Goal: Check status: Check status

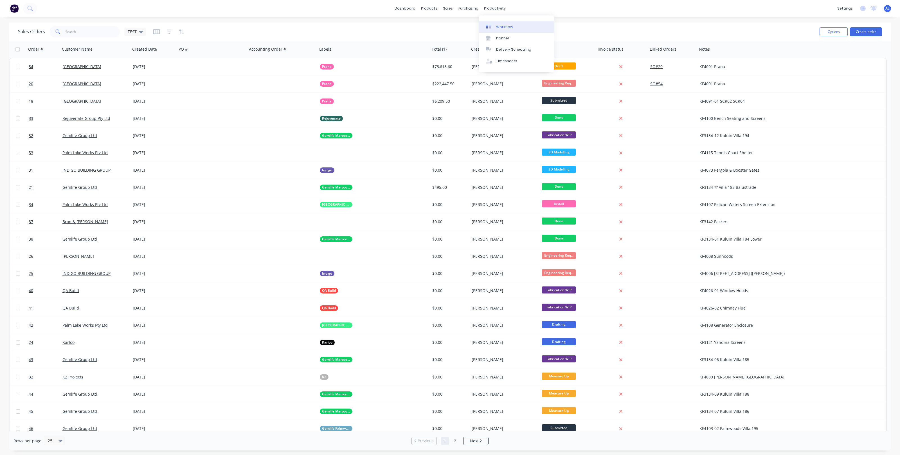
click at [497, 23] on link "Workflow" at bounding box center [516, 26] width 75 height 11
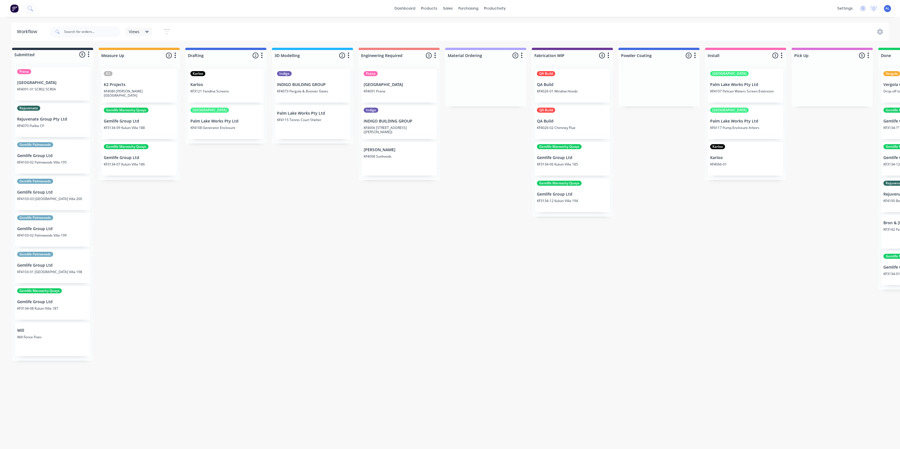
click at [287, 224] on div "Submitted 8 Status colour #273444 hex #273444 Save Cancel Summaries Total order…" at bounding box center [546, 204] width 1101 height 313
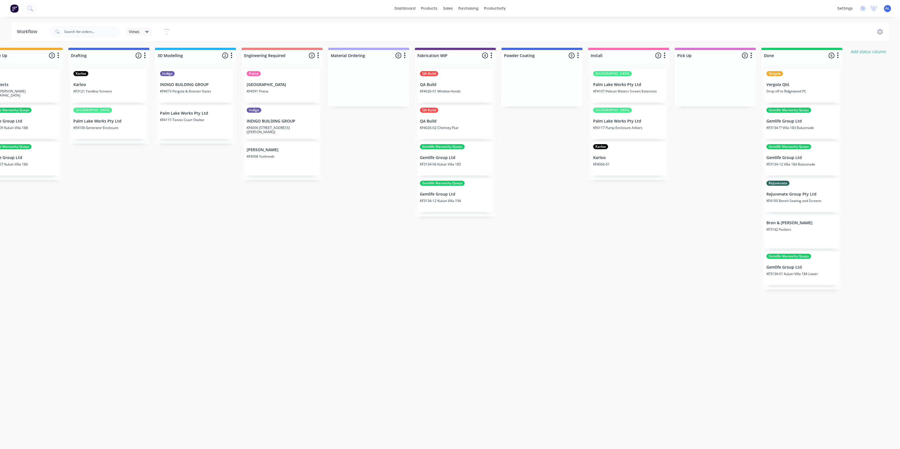
scroll to position [0, 201]
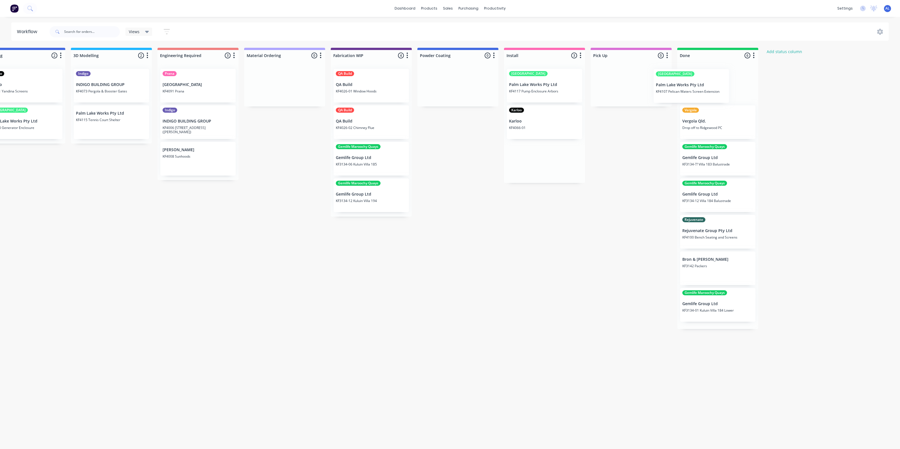
drag, startPoint x: 552, startPoint y: 84, endPoint x: 709, endPoint y: 85, distance: 157.2
click at [709, 85] on div "Submitted 8 Status colour #273444 hex #273444 Save Cancel Summaries Total order…" at bounding box center [345, 204] width 1101 height 313
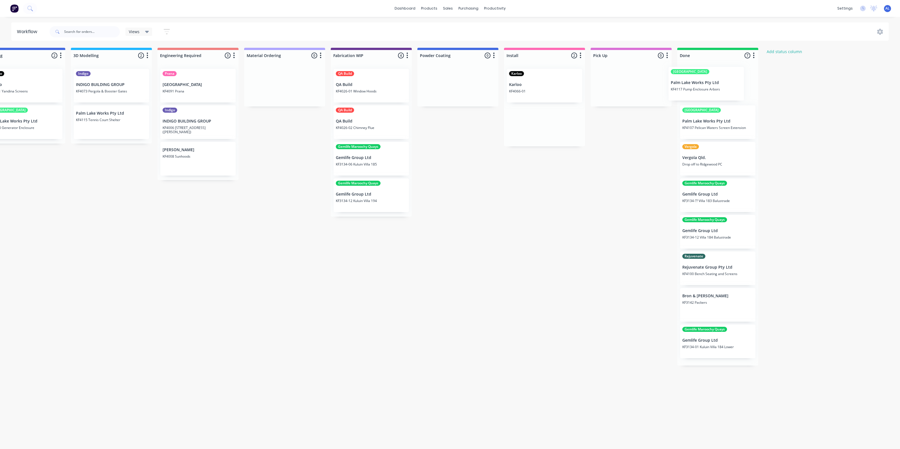
drag, startPoint x: 542, startPoint y: 88, endPoint x: 706, endPoint y: 86, distance: 164.0
click at [706, 86] on div "Submitted 8 Status colour #273444 hex #273444 Save Cancel Summaries Total order…" at bounding box center [345, 207] width 1101 height 318
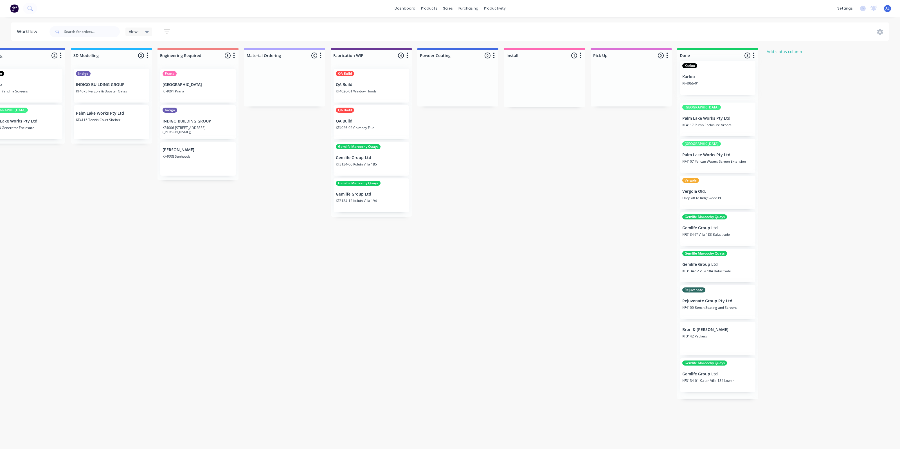
drag, startPoint x: 540, startPoint y: 89, endPoint x: 728, endPoint y: 82, distance: 188.6
click at [728, 82] on div "Submitted 8 Status colour #273444 hex #273444 Save Cancel Summaries Total order…" at bounding box center [345, 224] width 1101 height 352
click at [460, 228] on div "Submitted 8 Status colour #273444 hex #273444 Save Cancel Summaries Total order…" at bounding box center [345, 224] width 1101 height 352
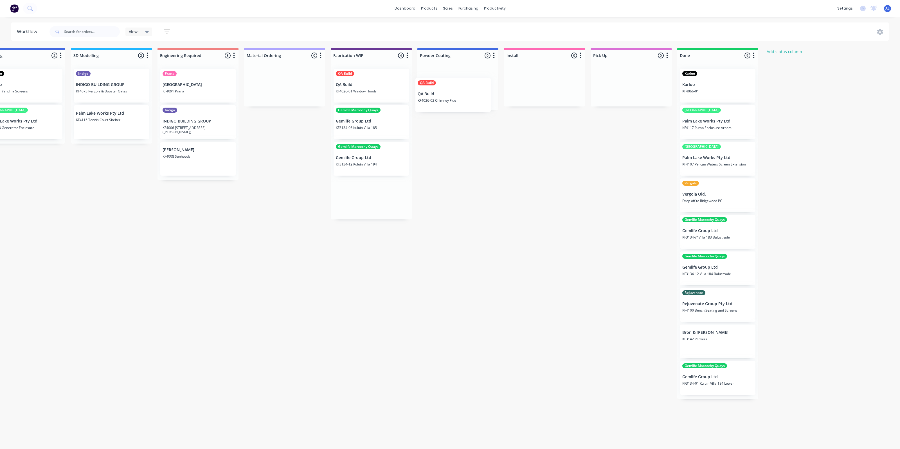
drag, startPoint x: 370, startPoint y: 127, endPoint x: 458, endPoint y: 96, distance: 93.3
click at [458, 96] on div "Submitted 8 Status colour #273444 hex #273444 Save Cancel Summaries Total order…" at bounding box center [345, 224] width 1101 height 352
click at [269, 230] on div "Submitted 8 Status colour #273444 hex #273444 Save Cancel Summaries Total order…" at bounding box center [345, 224] width 1101 height 352
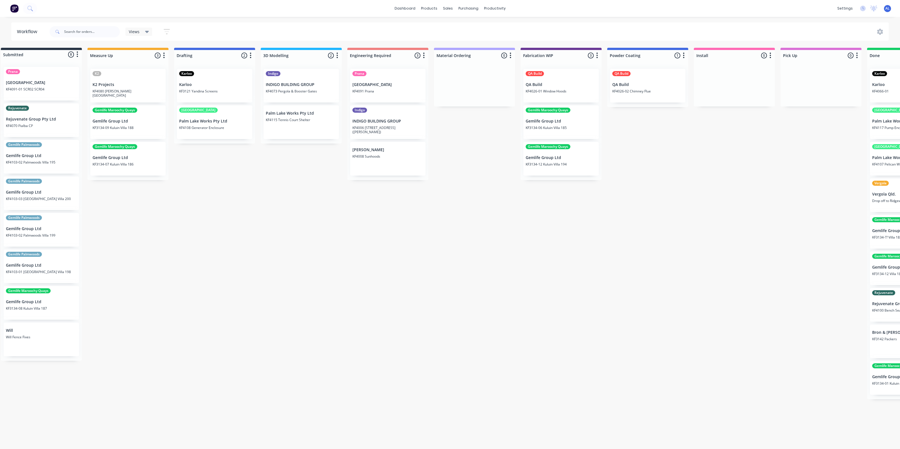
scroll to position [0, 0]
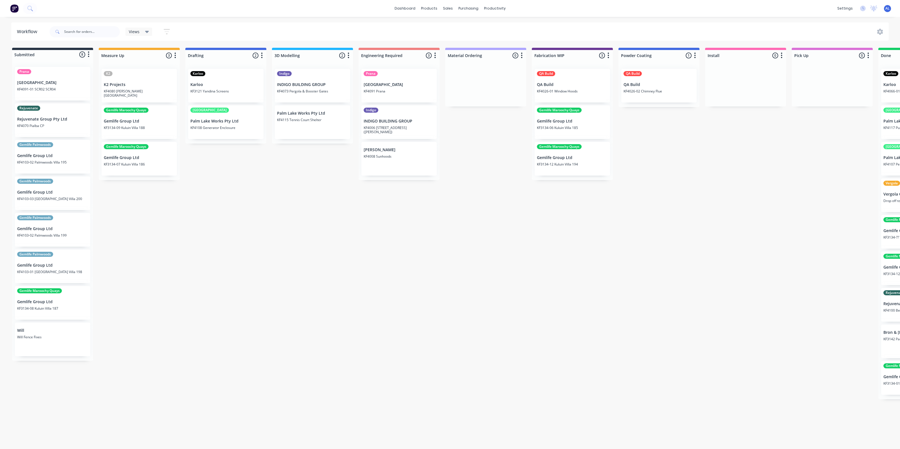
click at [255, 225] on div "Submitted 8 Status colour #273444 hex #273444 Save Cancel Summaries Total order…" at bounding box center [546, 224] width 1101 height 352
click at [203, 163] on div "Submitted 8 Status colour #273444 hex #273444 Save Cancel Summaries Total order…" at bounding box center [546, 224] width 1101 height 352
click at [214, 166] on div "Submitted 8 Status colour #273444 hex #273444 Save Cancel Summaries Total order…" at bounding box center [546, 224] width 1101 height 352
click at [209, 164] on div "Submitted 8 Status colour #273444 hex #273444 Save Cancel Summaries Total order…" at bounding box center [546, 224] width 1101 height 352
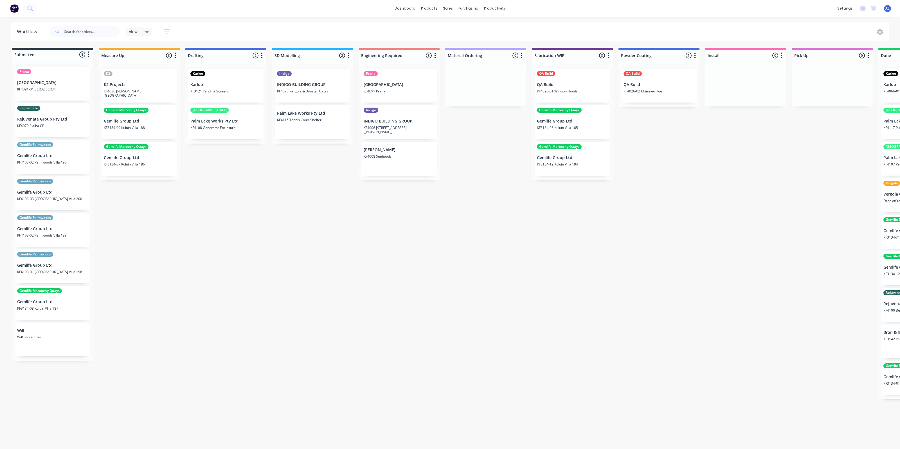
click at [133, 207] on div "Submitted 8 Status colour #273444 hex #273444 Save Cancel Summaries Total order…" at bounding box center [546, 224] width 1101 height 352
click at [377, 342] on div "Submitted 8 Status colour #273444 hex #273444 Save Cancel Summaries Total order…" at bounding box center [546, 224] width 1101 height 352
click at [197, 244] on div "Submitted 8 Status colour #273444 hex #273444 Save Cancel Summaries Total order…" at bounding box center [546, 224] width 1101 height 352
